Goal: Task Accomplishment & Management: Use online tool/utility

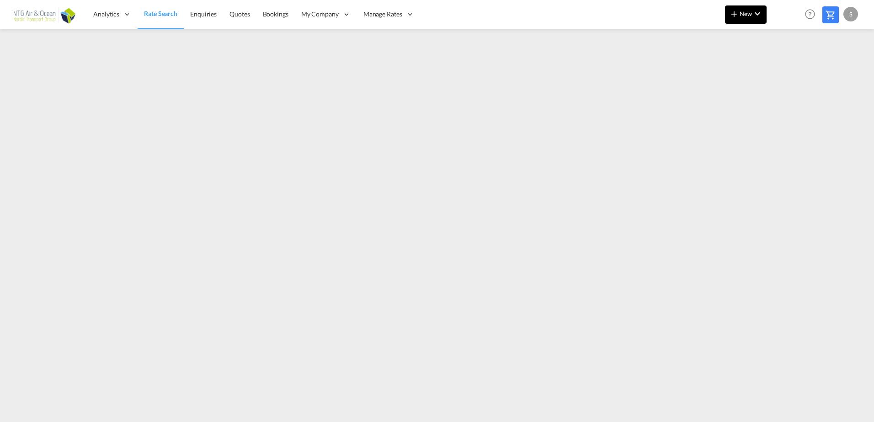
click at [756, 10] on md-icon "icon-chevron-down" at bounding box center [757, 13] width 11 height 11
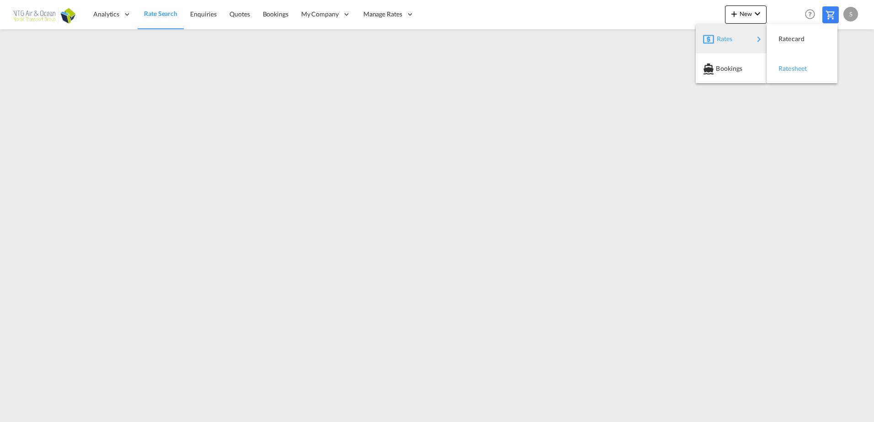
click at [811, 70] on div "Ratesheet" at bounding box center [796, 68] width 34 height 23
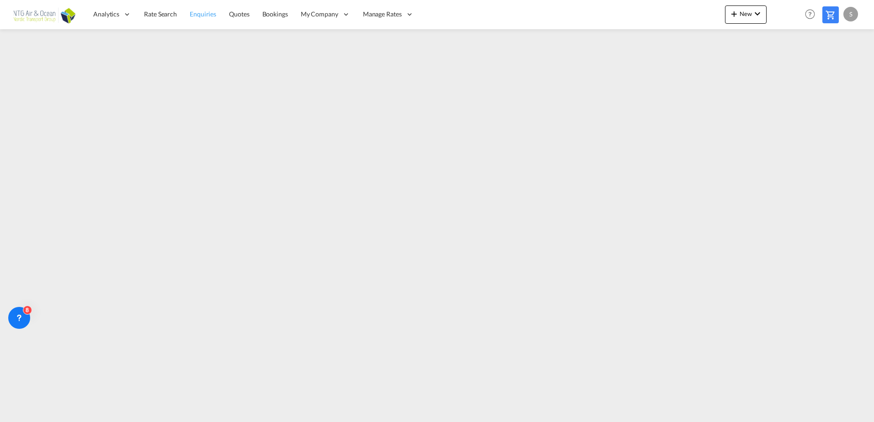
click at [200, 13] on span "Enquiries" at bounding box center [203, 14] width 27 height 8
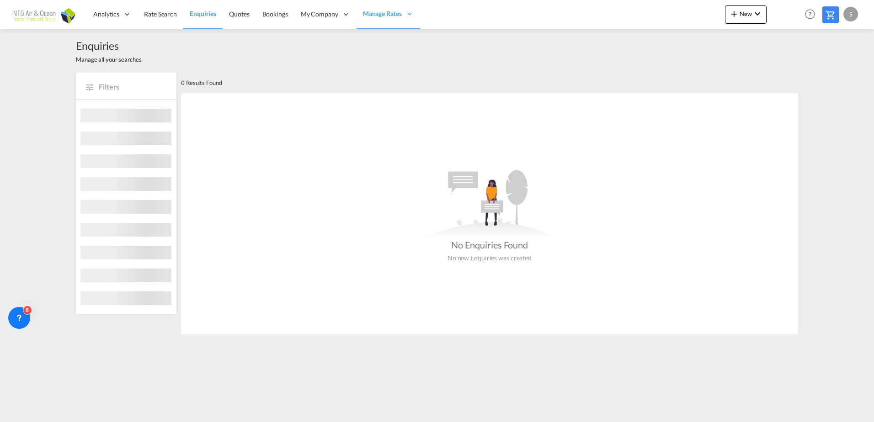
click at [37, 11] on img at bounding box center [45, 14] width 62 height 21
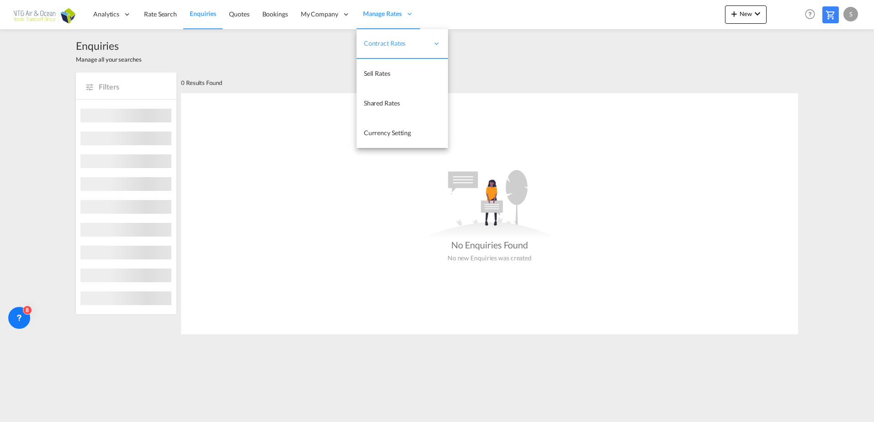
click at [386, 28] on div "Manage Rates" at bounding box center [389, 15] width 64 height 30
